Goal: Task Accomplishment & Management: Manage account settings

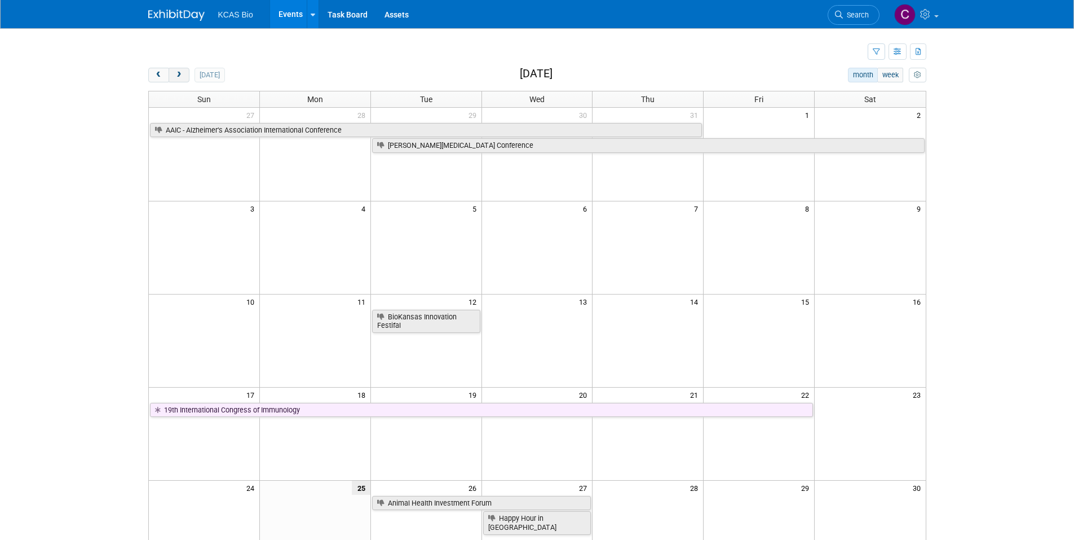
click at [179, 72] on span "next" at bounding box center [179, 75] width 8 height 7
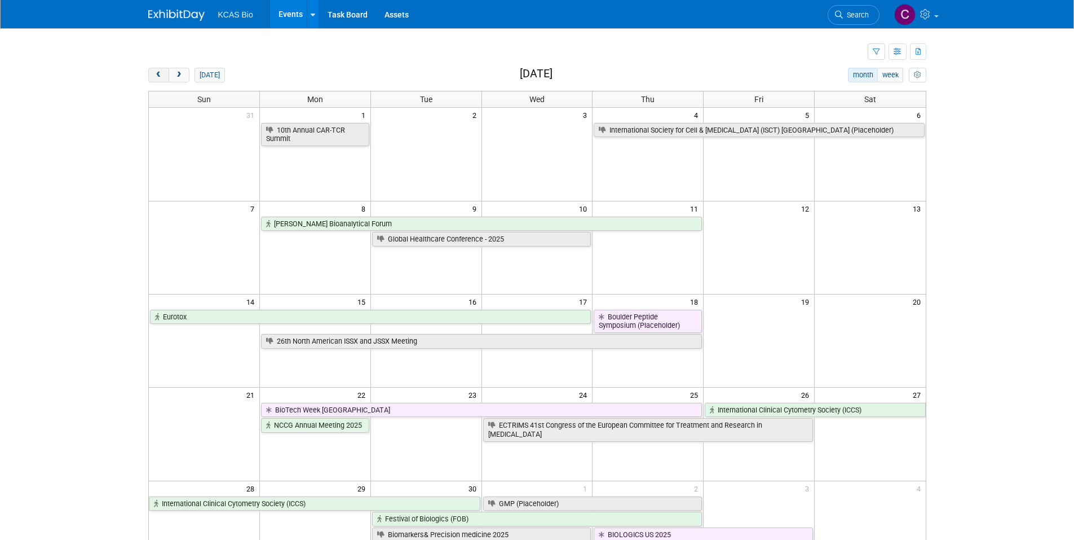
click at [157, 74] on span "prev" at bounding box center [159, 75] width 8 height 7
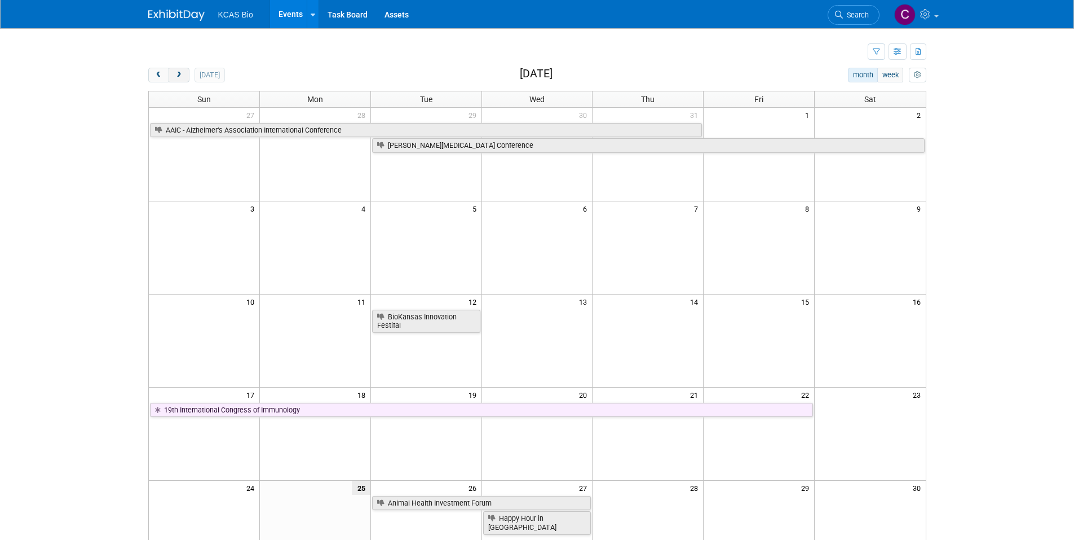
click at [179, 75] on span "next" at bounding box center [179, 75] width 8 height 7
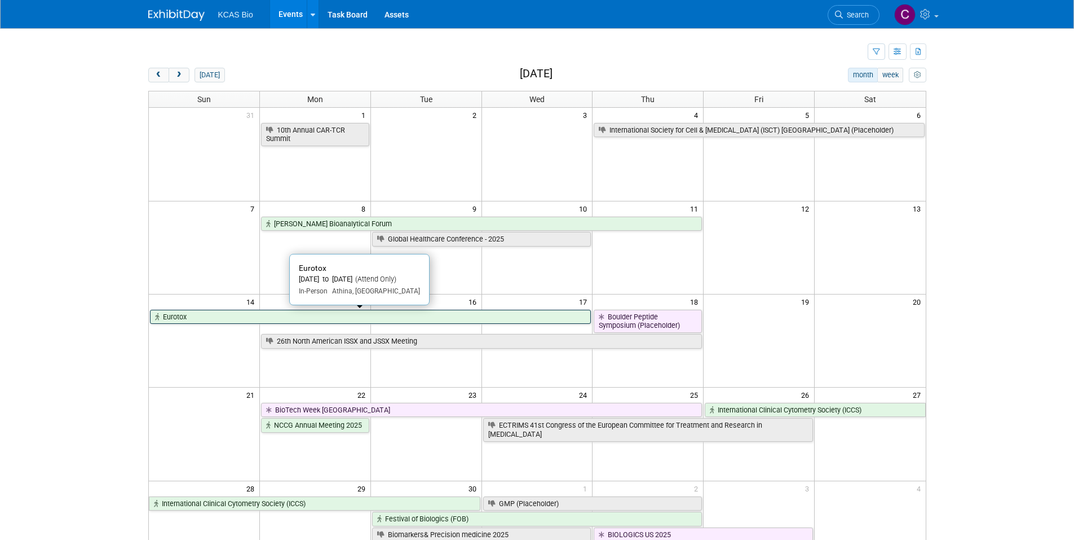
click at [245, 321] on link "Eurotox" at bounding box center [371, 317] width 442 height 15
click at [0, 0] on div at bounding box center [0, 0] width 0 height 0
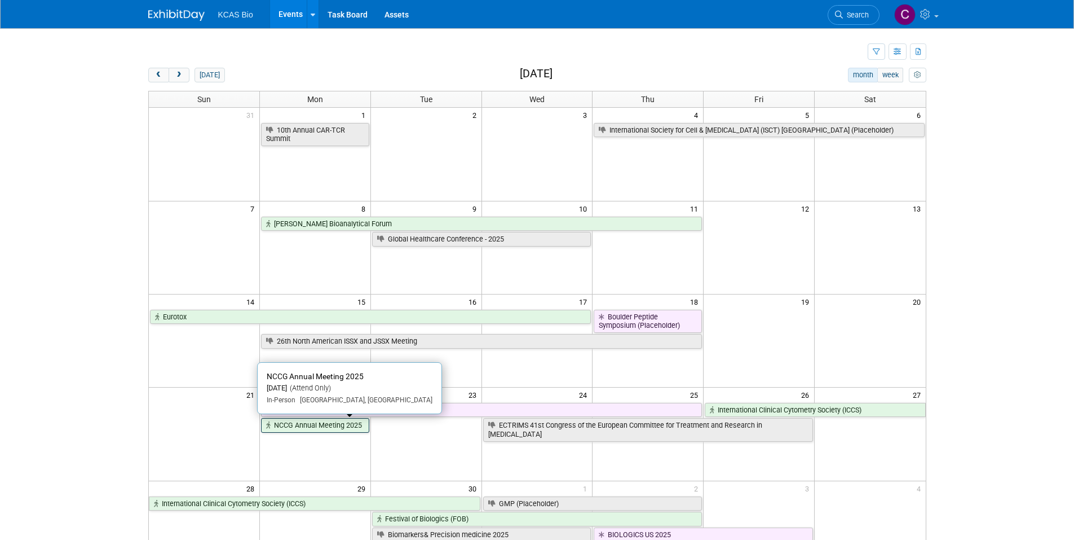
click at [287, 429] on link "NCCG Annual Meeting 2025" at bounding box center [315, 425] width 108 height 15
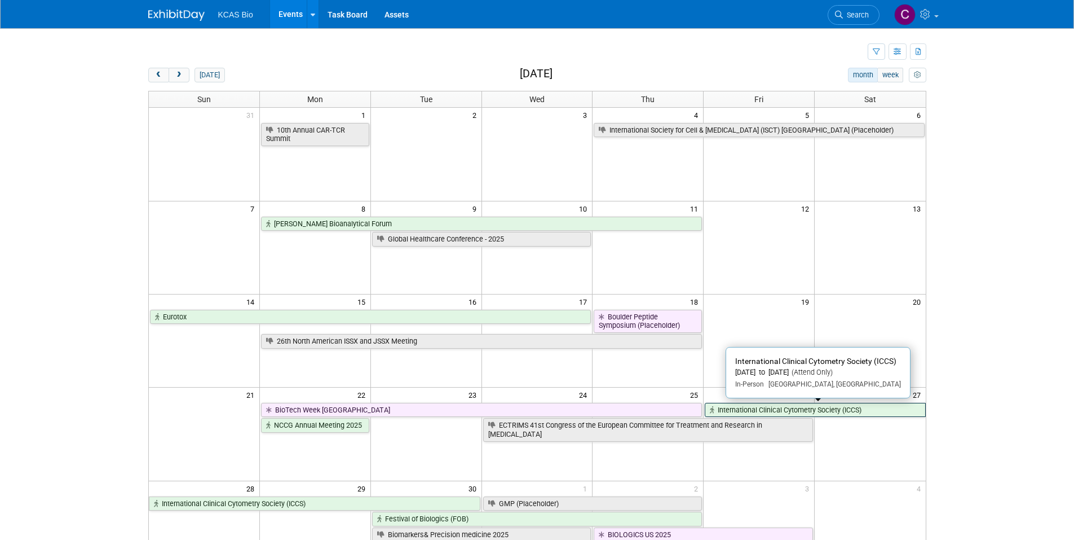
click at [840, 411] on link "International Clinical Cytometry Society (ICCS)" at bounding box center [815, 410] width 221 height 15
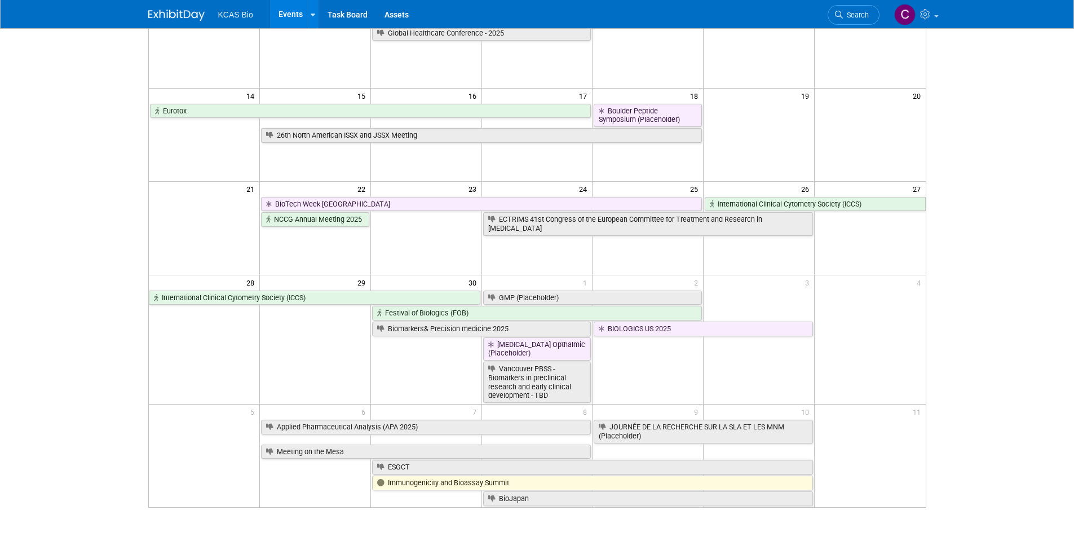
scroll to position [226, 0]
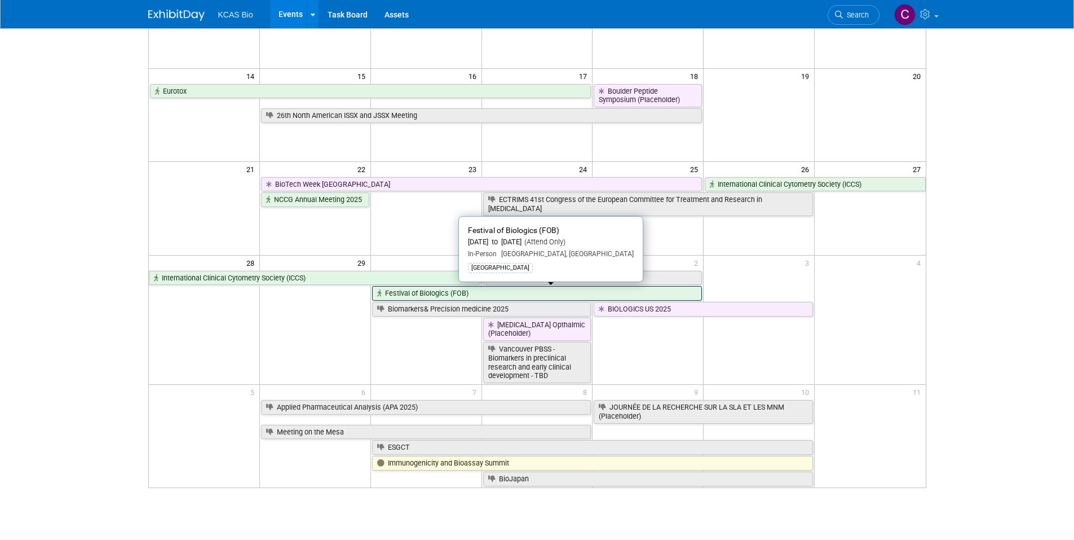
click at [495, 292] on link "Festival of Biologics (FOB)" at bounding box center [537, 293] width 330 height 15
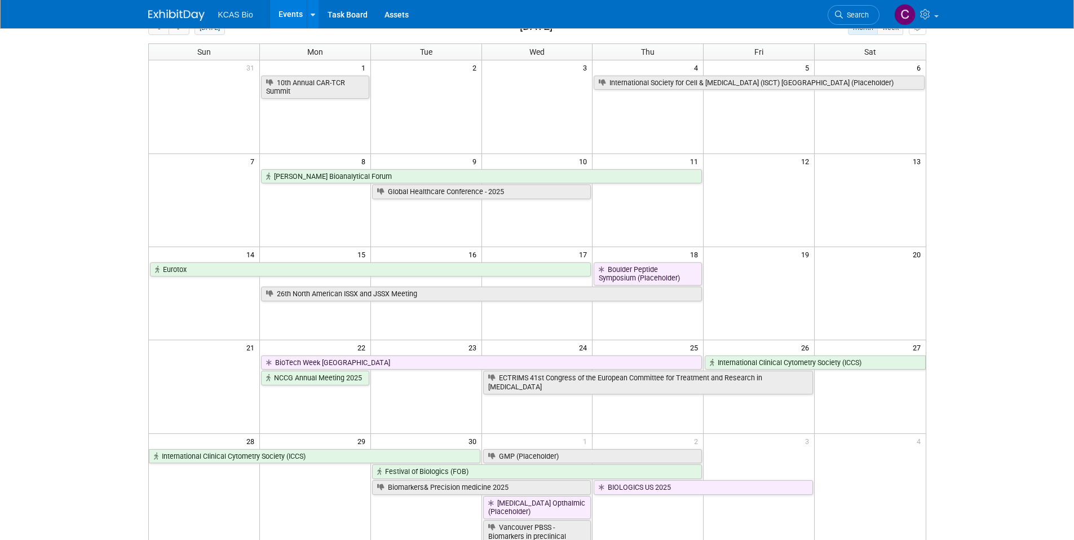
scroll to position [0, 0]
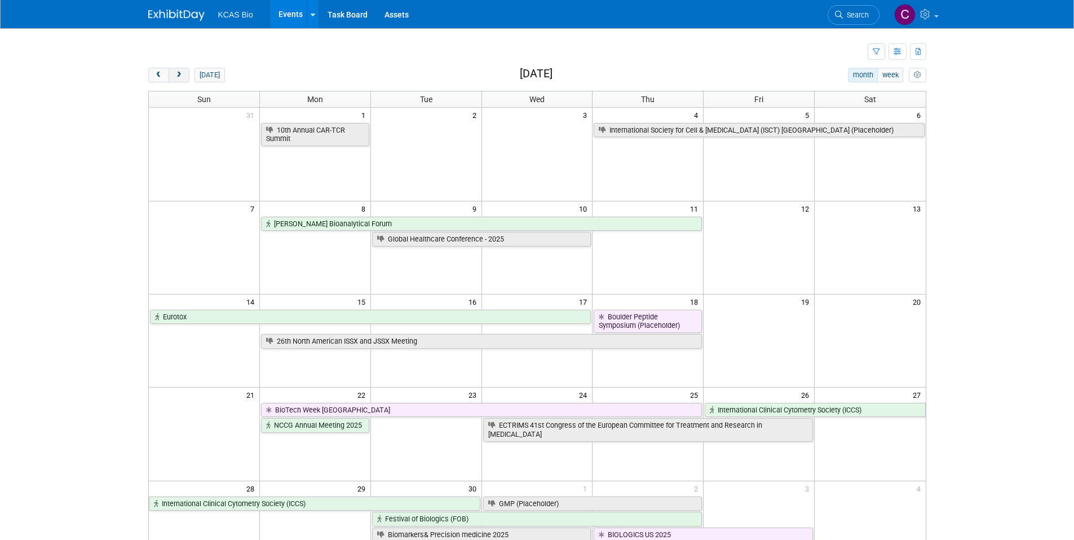
click at [180, 68] on button "next" at bounding box center [179, 75] width 21 height 15
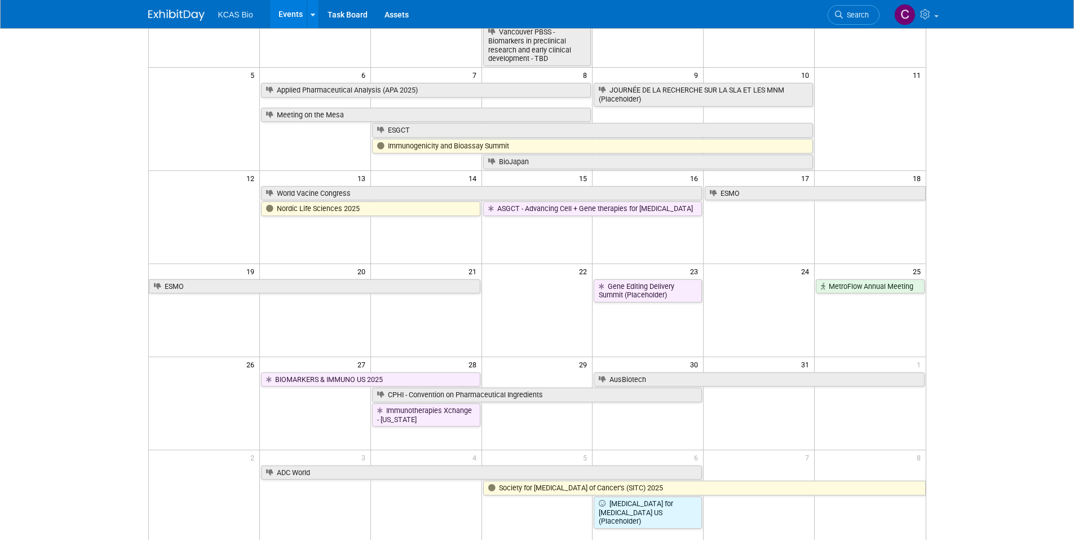
scroll to position [226, 0]
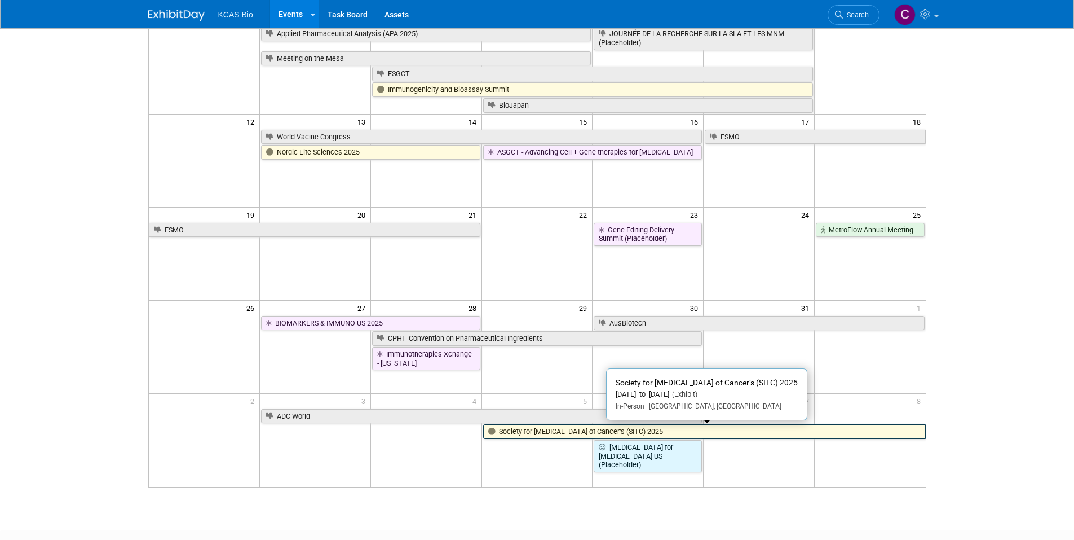
click at [553, 433] on link "Society for [MEDICAL_DATA] of Cancer’s (SITC) 2025" at bounding box center [704, 431] width 443 height 15
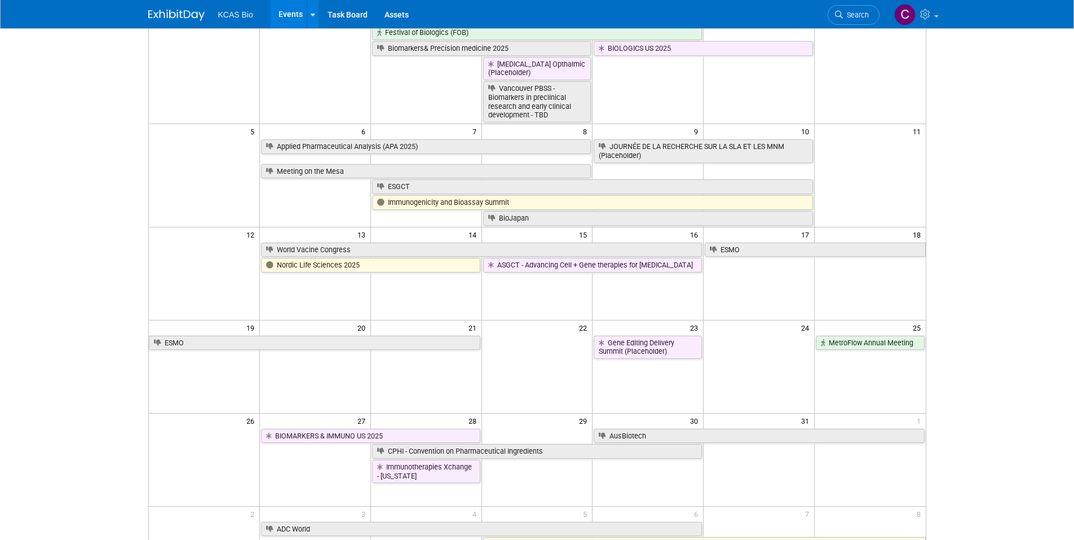
scroll to position [56, 0]
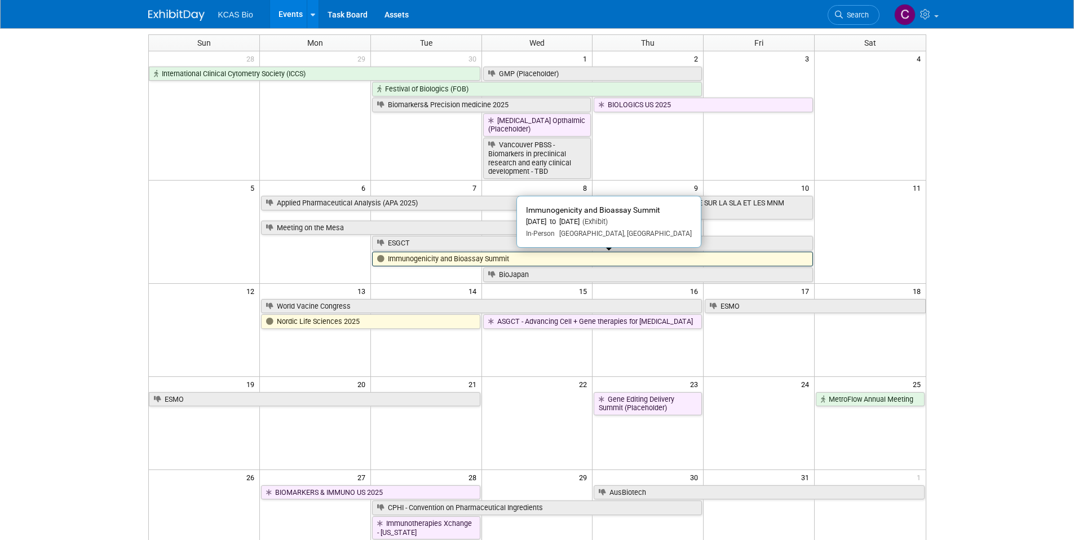
click at [403, 257] on link "Immunogenicity and Bioassay Summit" at bounding box center [592, 259] width 441 height 15
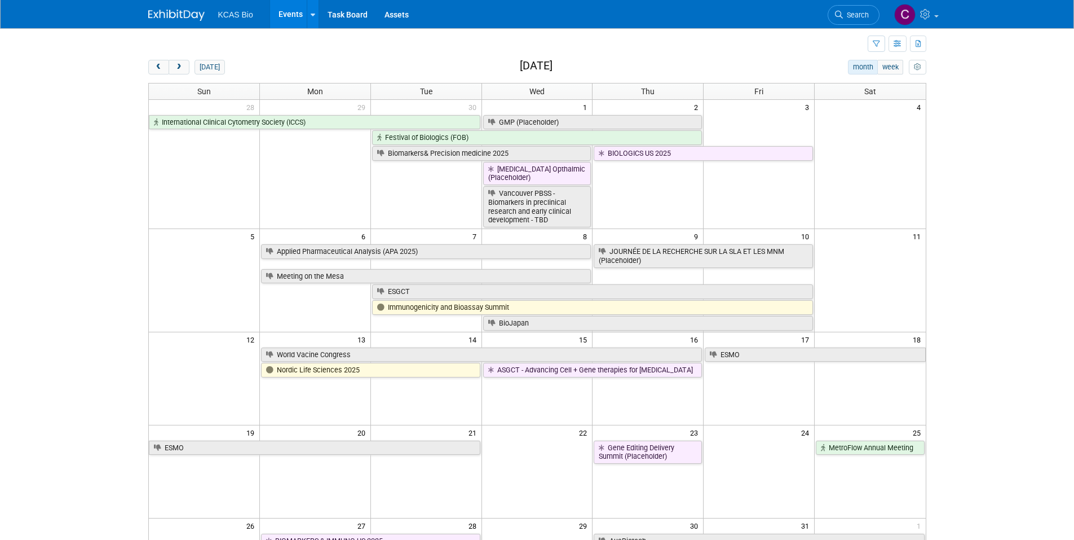
scroll to position [0, 0]
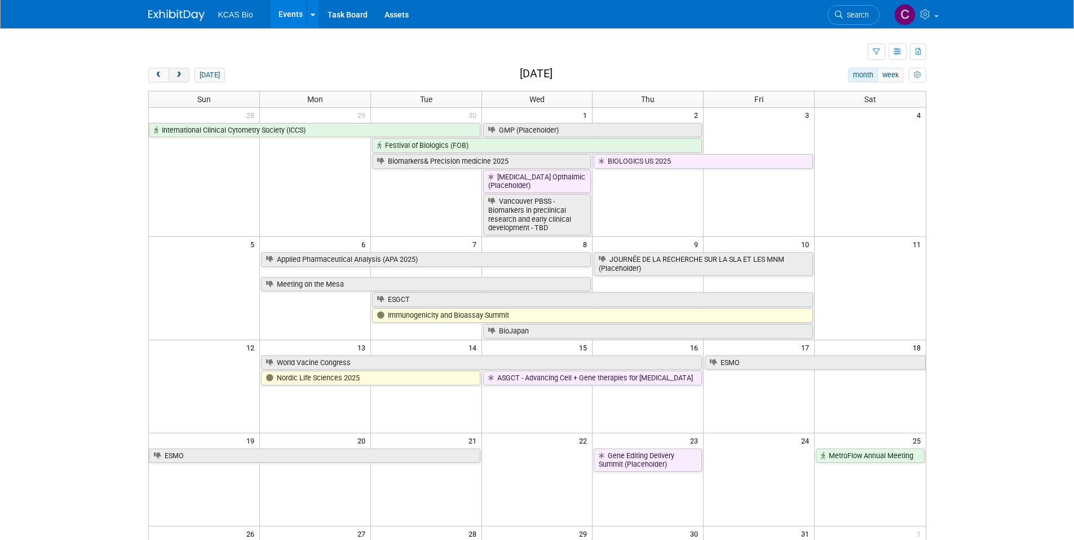
click at [174, 76] on button "next" at bounding box center [179, 75] width 21 height 15
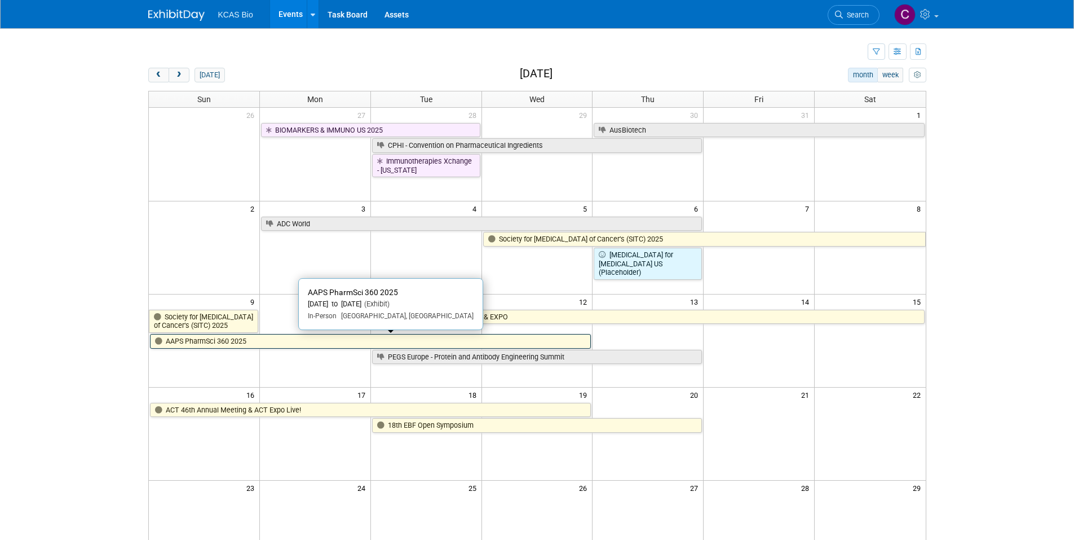
click at [212, 342] on link "AAPS PharmSci 360 2025" at bounding box center [371, 341] width 442 height 15
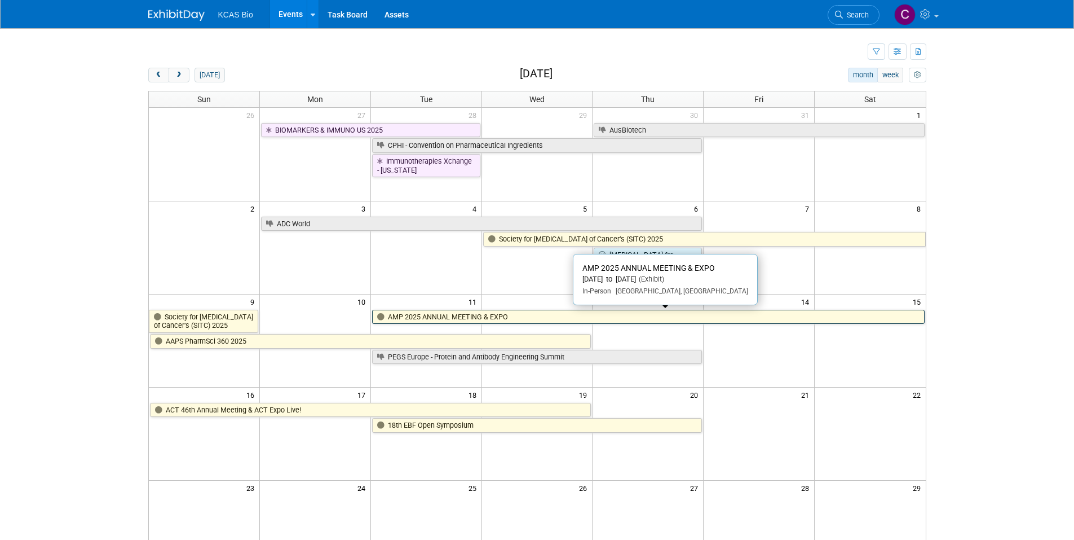
click at [457, 314] on link "AMP 2025 ANNUAL MEETING & EXPO" at bounding box center [648, 317] width 553 height 15
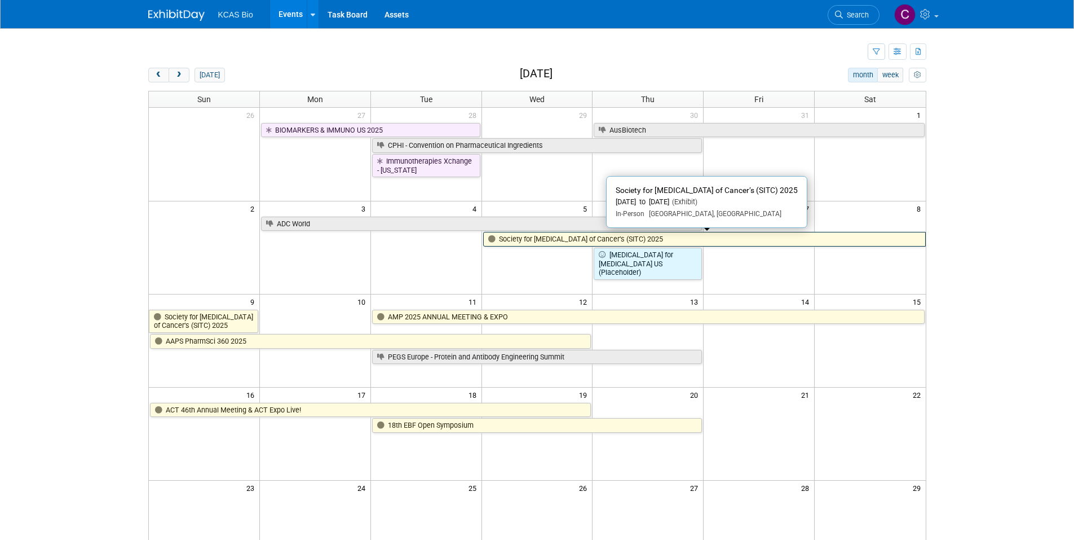
click at [515, 240] on link "Society for [MEDICAL_DATA] of Cancer’s (SITC) 2025" at bounding box center [704, 239] width 443 height 15
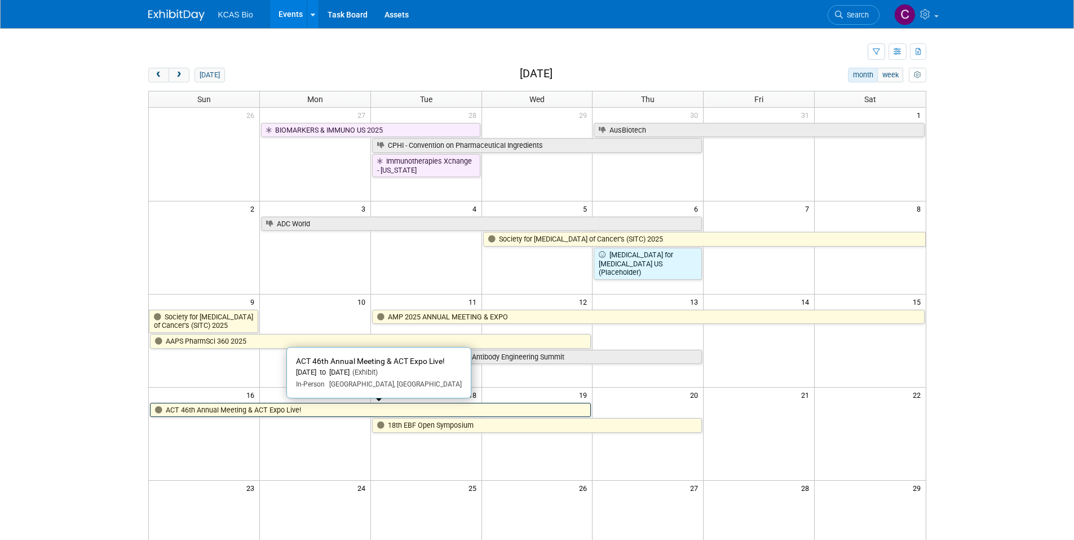
click at [298, 408] on link "ACT 46th Annual Meeting & ACT Expo Live!" at bounding box center [371, 410] width 442 height 15
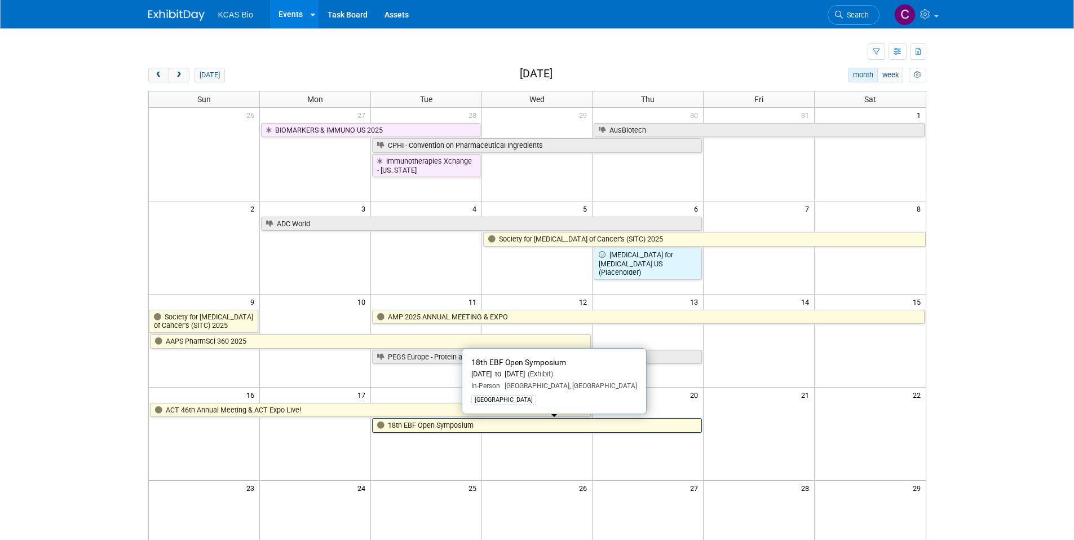
click at [412, 429] on link "18th EBF Open Symposium" at bounding box center [537, 425] width 330 height 15
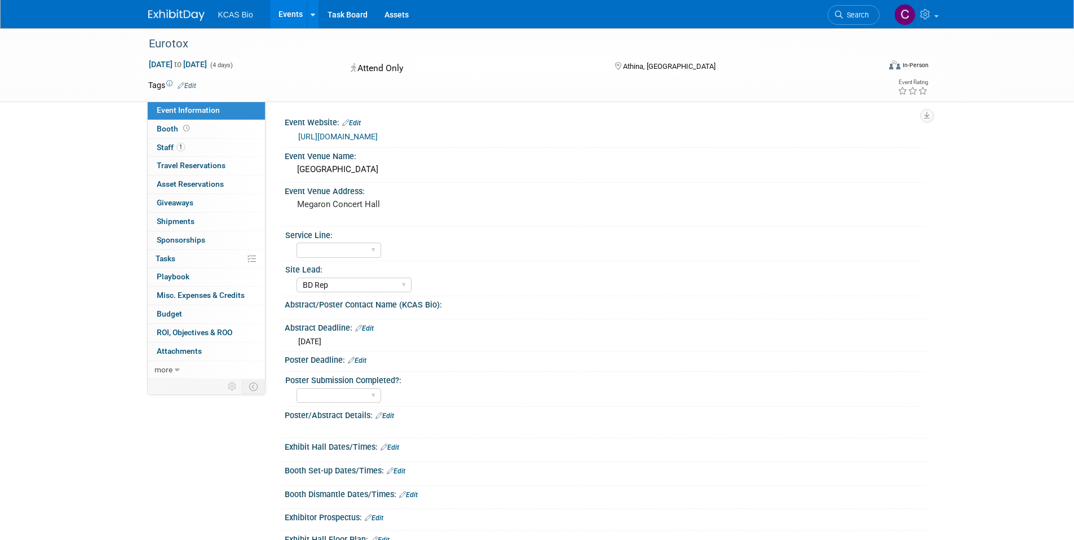
select select "BD Rep"
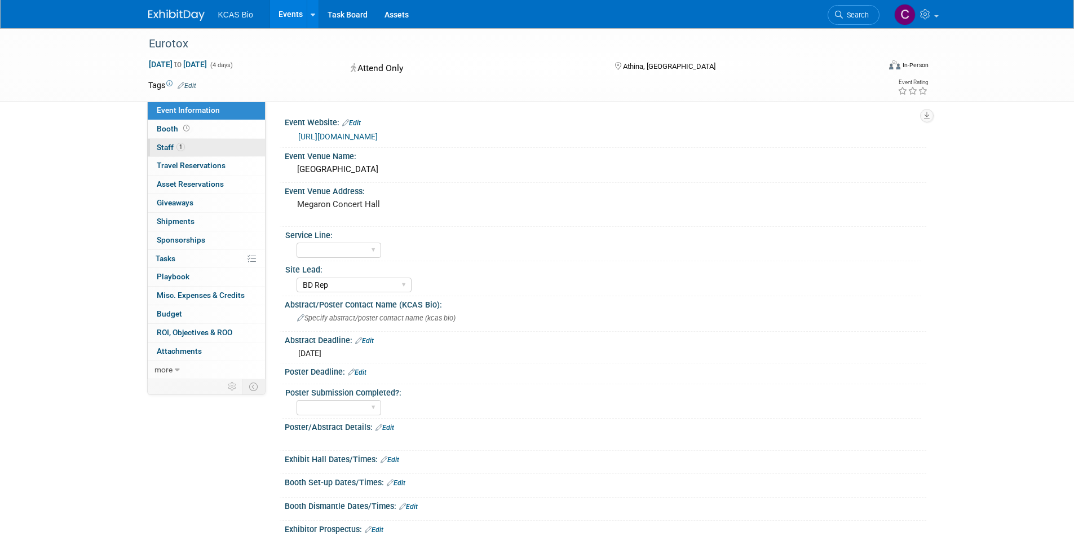
click at [169, 144] on span "Staff 1" at bounding box center [171, 147] width 28 height 9
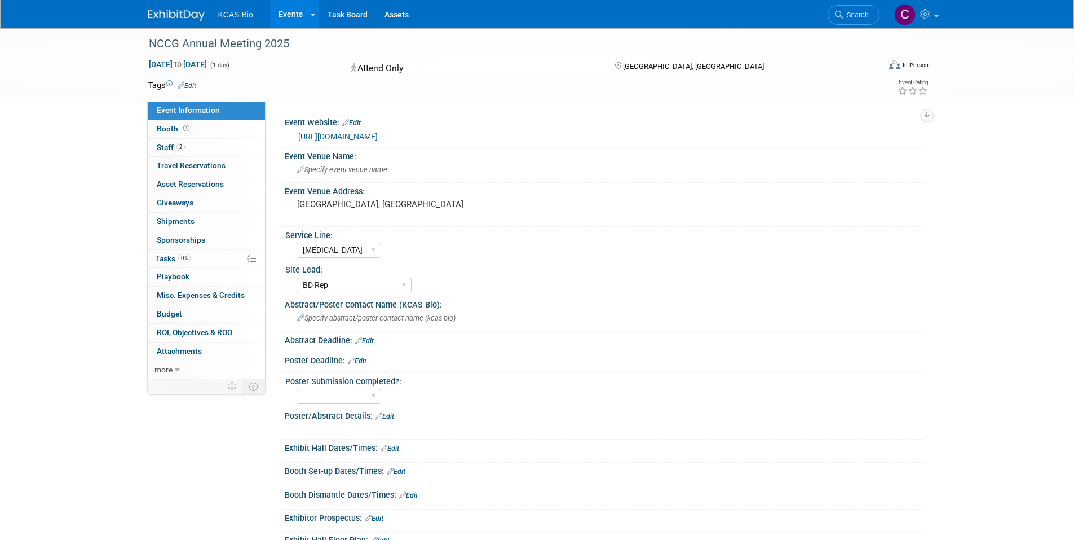
select select "[MEDICAL_DATA]"
select select "BD Rep"
click at [160, 146] on span "Staff 2" at bounding box center [171, 147] width 28 height 9
select select "[MEDICAL_DATA]"
select select "US - KS"
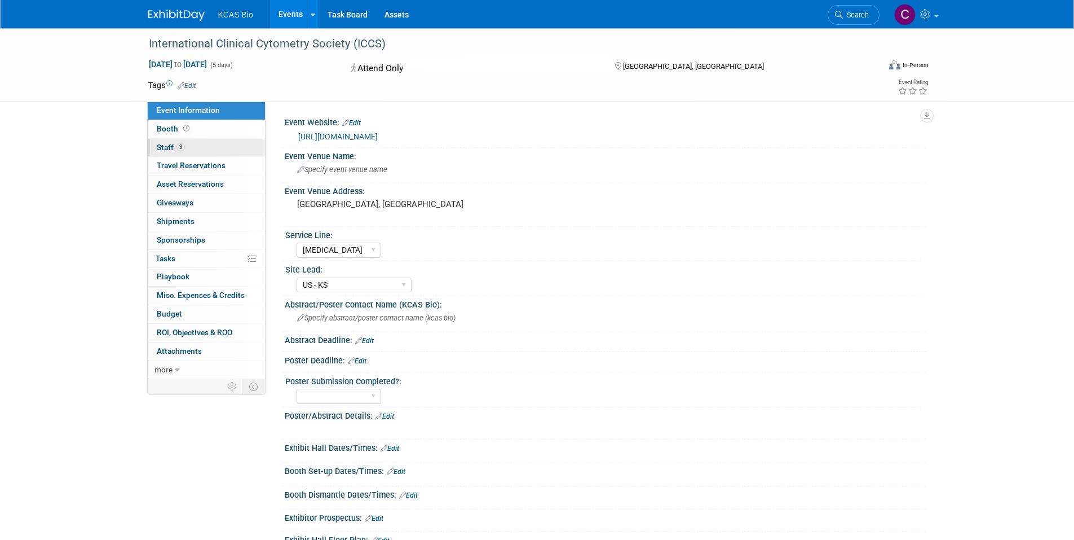
click at [156, 152] on link "3 Staff 3" at bounding box center [206, 148] width 117 height 18
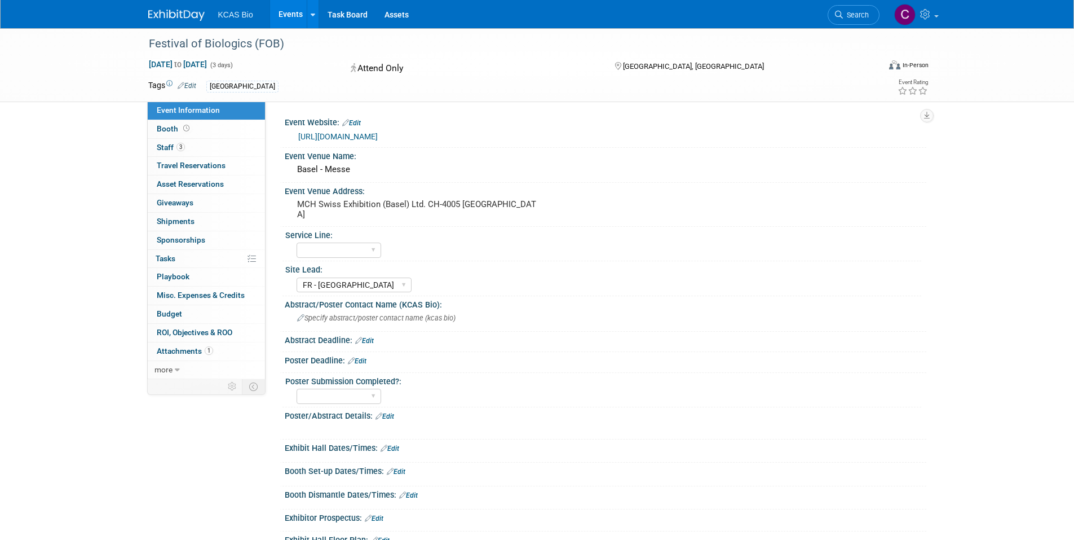
select select "FR - [GEOGRAPHIC_DATA]"
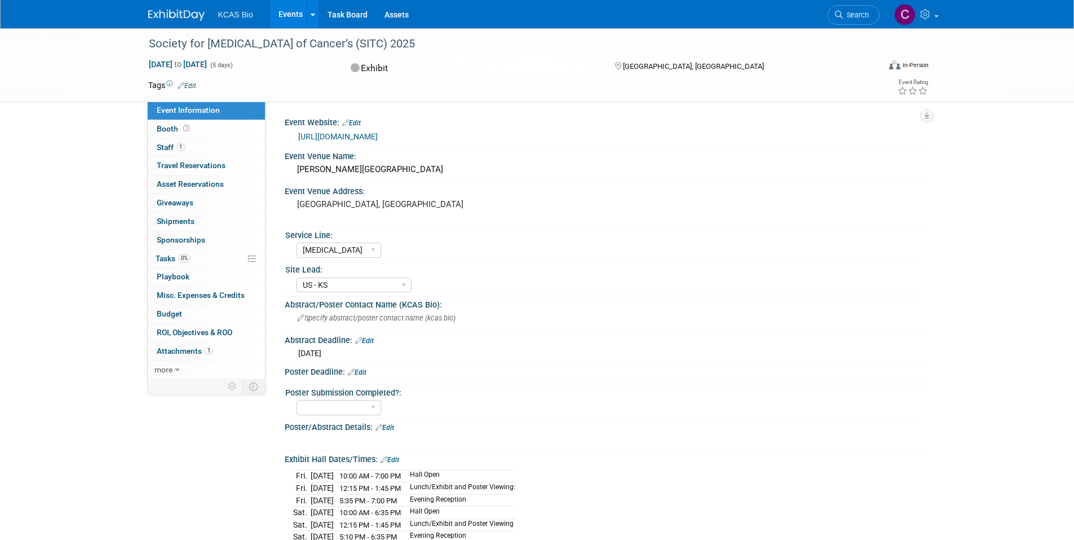
select select "[MEDICAL_DATA]"
select select "US - KS"
click at [178, 146] on span "1" at bounding box center [181, 147] width 8 height 8
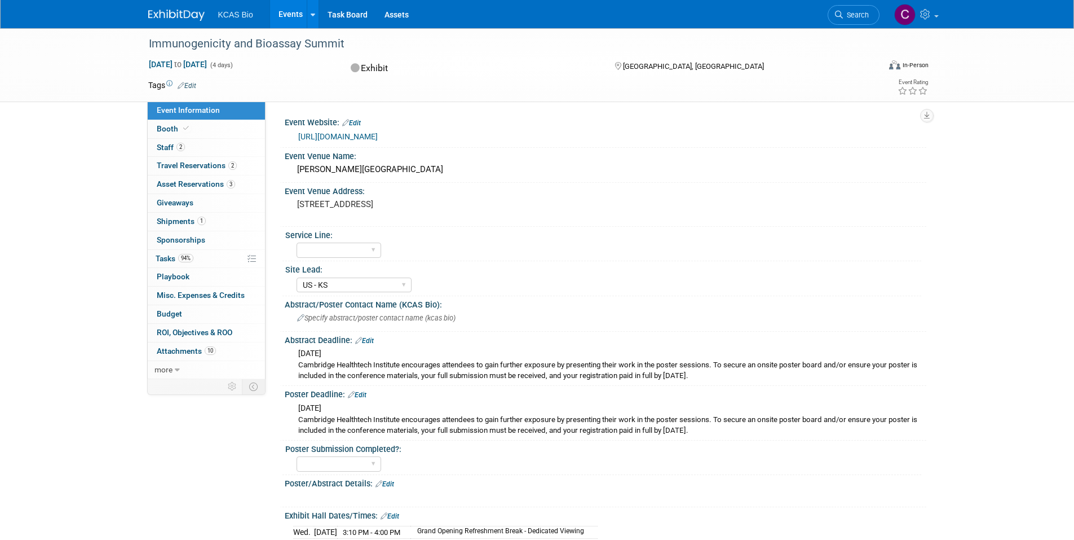
select select "US - KS"
click at [169, 146] on span "Staff 2" at bounding box center [171, 147] width 28 height 9
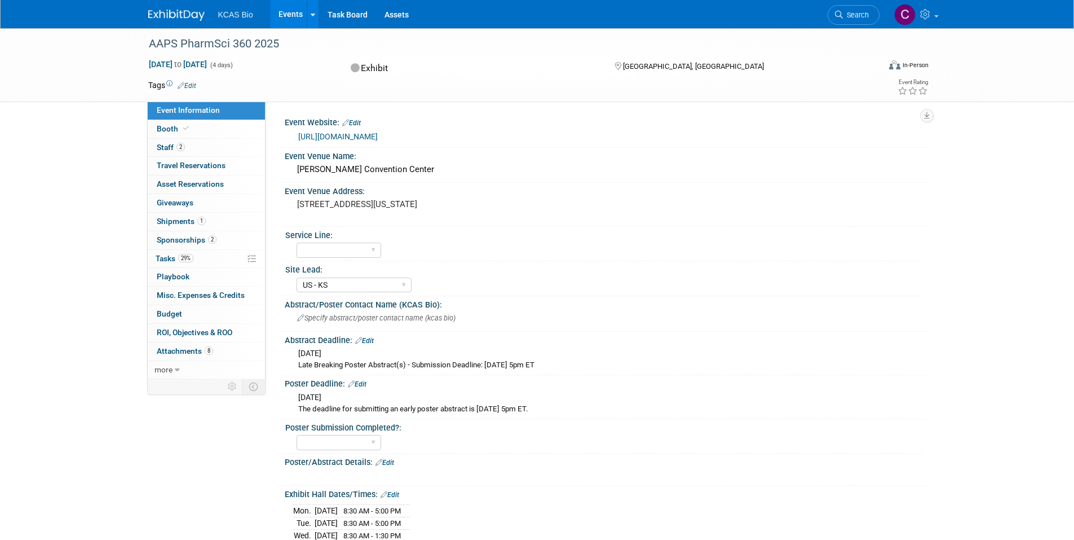
select select "US - KS"
click at [187, 150] on link "2 Staff 2" at bounding box center [206, 148] width 117 height 18
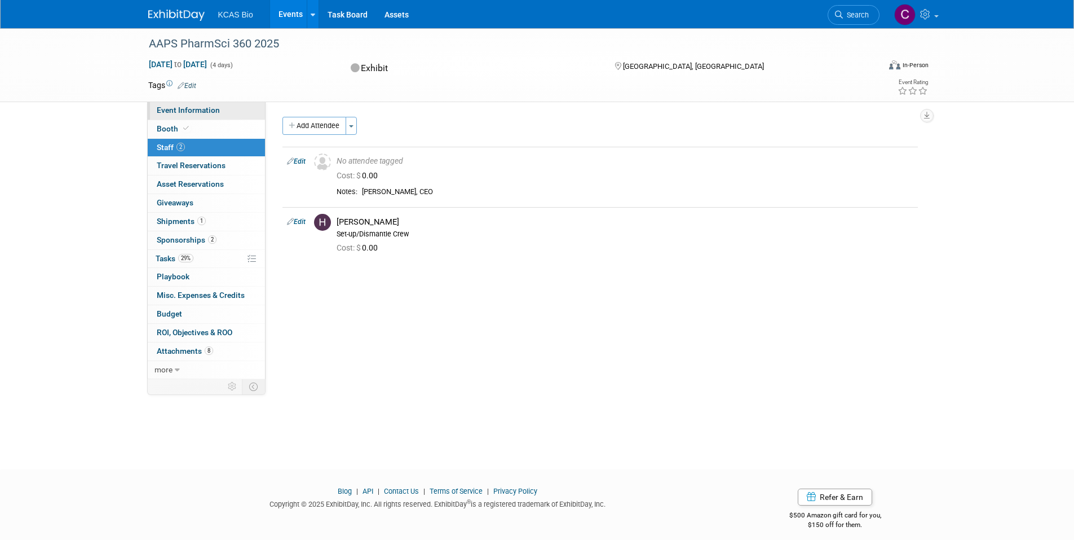
click at [176, 111] on span "Event Information" at bounding box center [188, 109] width 63 height 9
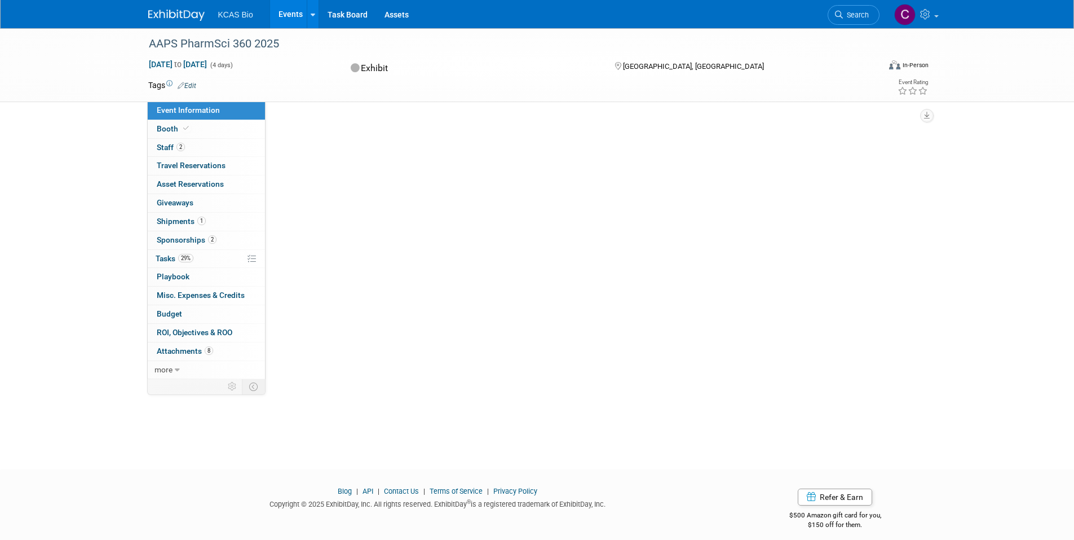
select select "US - KS"
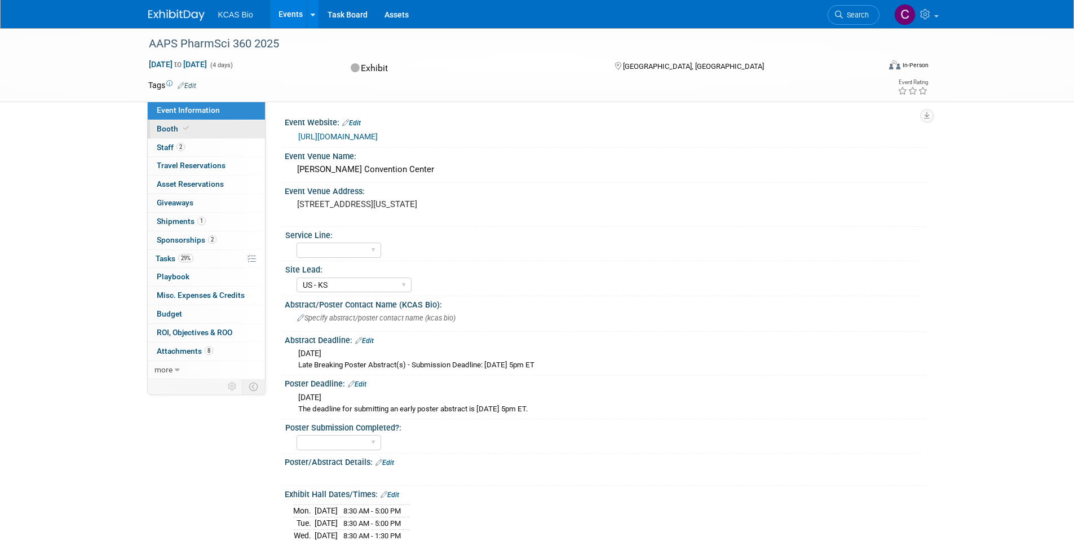
click at [162, 125] on span "Booth" at bounding box center [174, 128] width 34 height 9
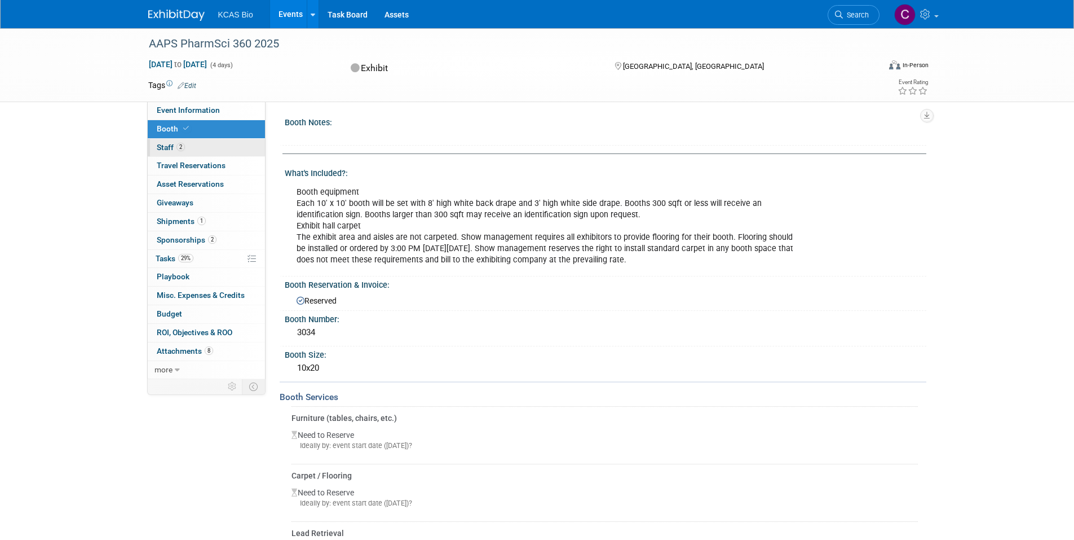
click at [165, 148] on span "Staff 2" at bounding box center [171, 147] width 28 height 9
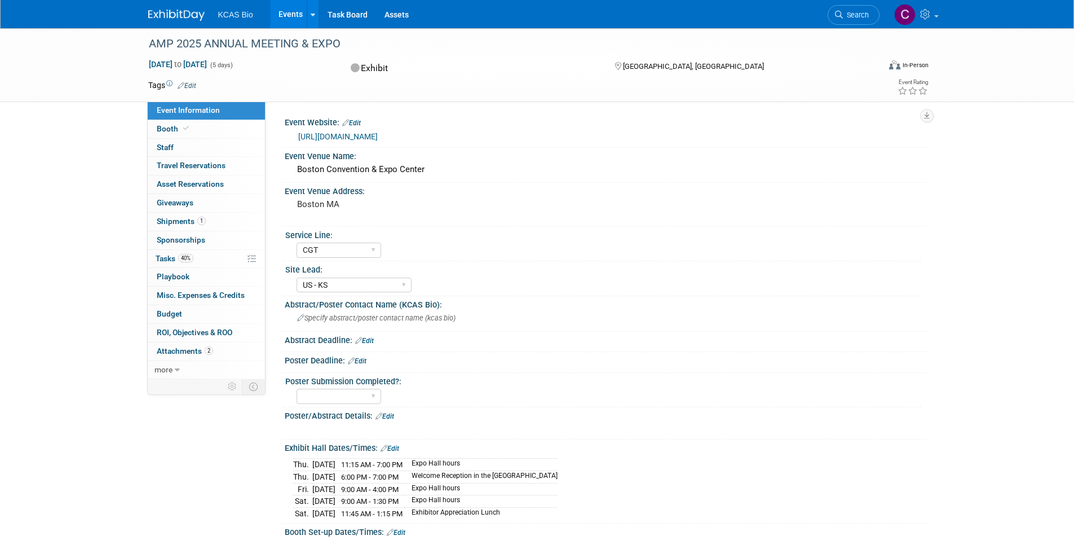
select select "CGT"
select select "US - KS"
click at [176, 146] on link "0 Staff 0" at bounding box center [206, 148] width 117 height 18
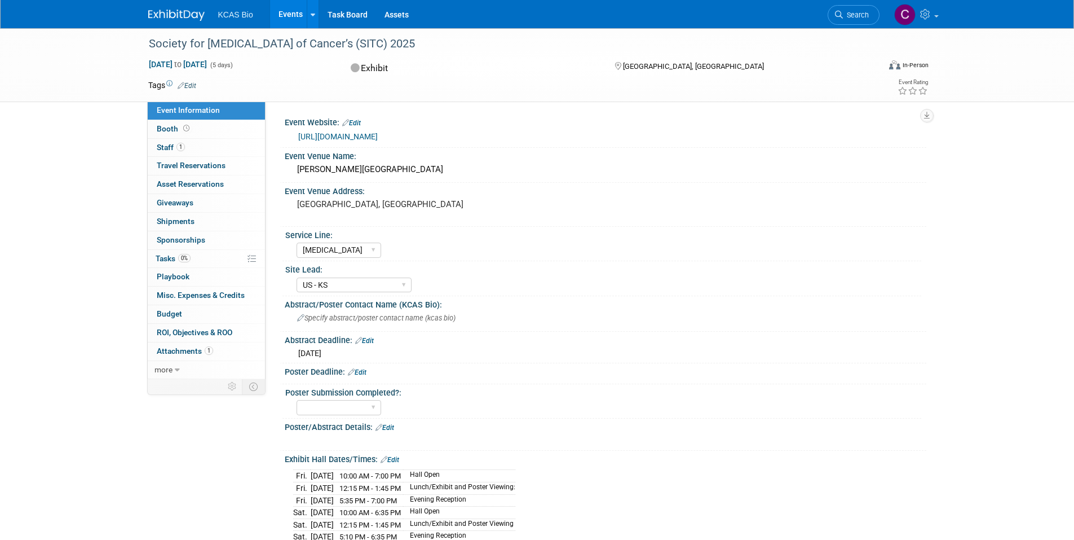
select select "[MEDICAL_DATA]"
select select "US - KS"
click at [164, 145] on span "Staff 1" at bounding box center [171, 147] width 28 height 9
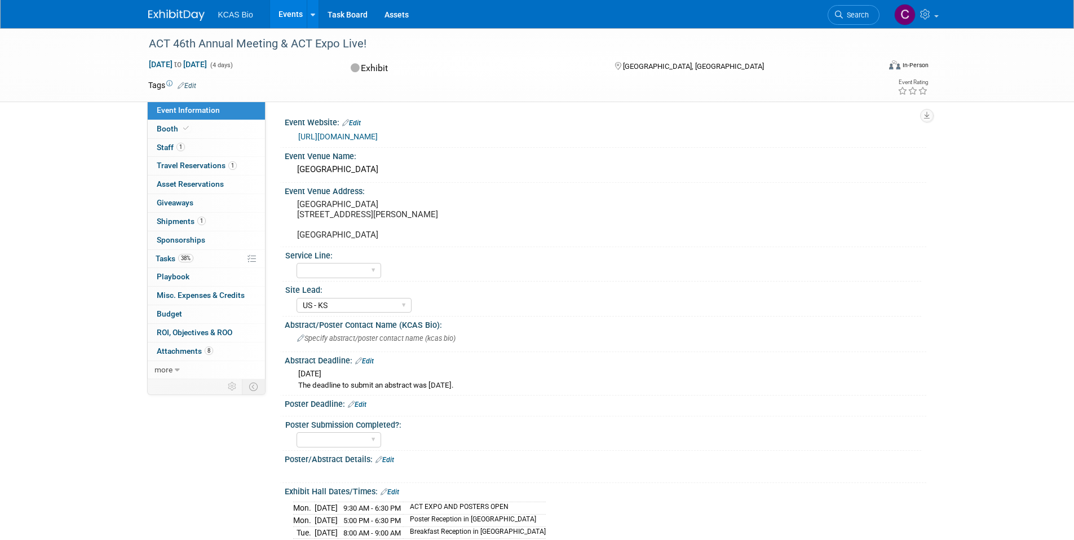
select select "US - KS"
click at [181, 151] on span "Staff 1" at bounding box center [171, 147] width 28 height 9
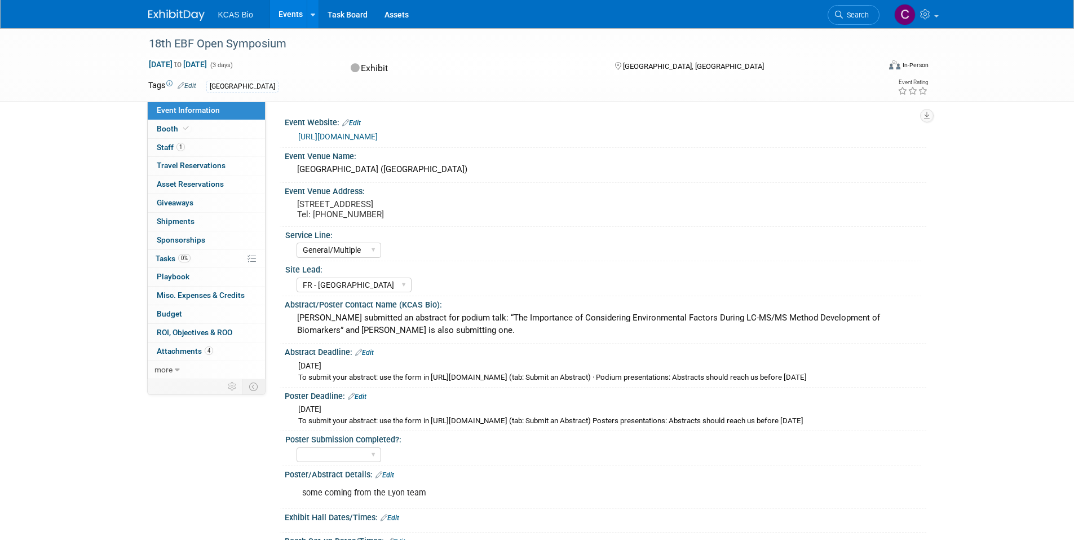
select select "General/Multiple"
select select "FR - [GEOGRAPHIC_DATA]"
click at [164, 146] on span "Staff 1" at bounding box center [171, 147] width 28 height 9
